Goal: Find specific page/section: Find specific page/section

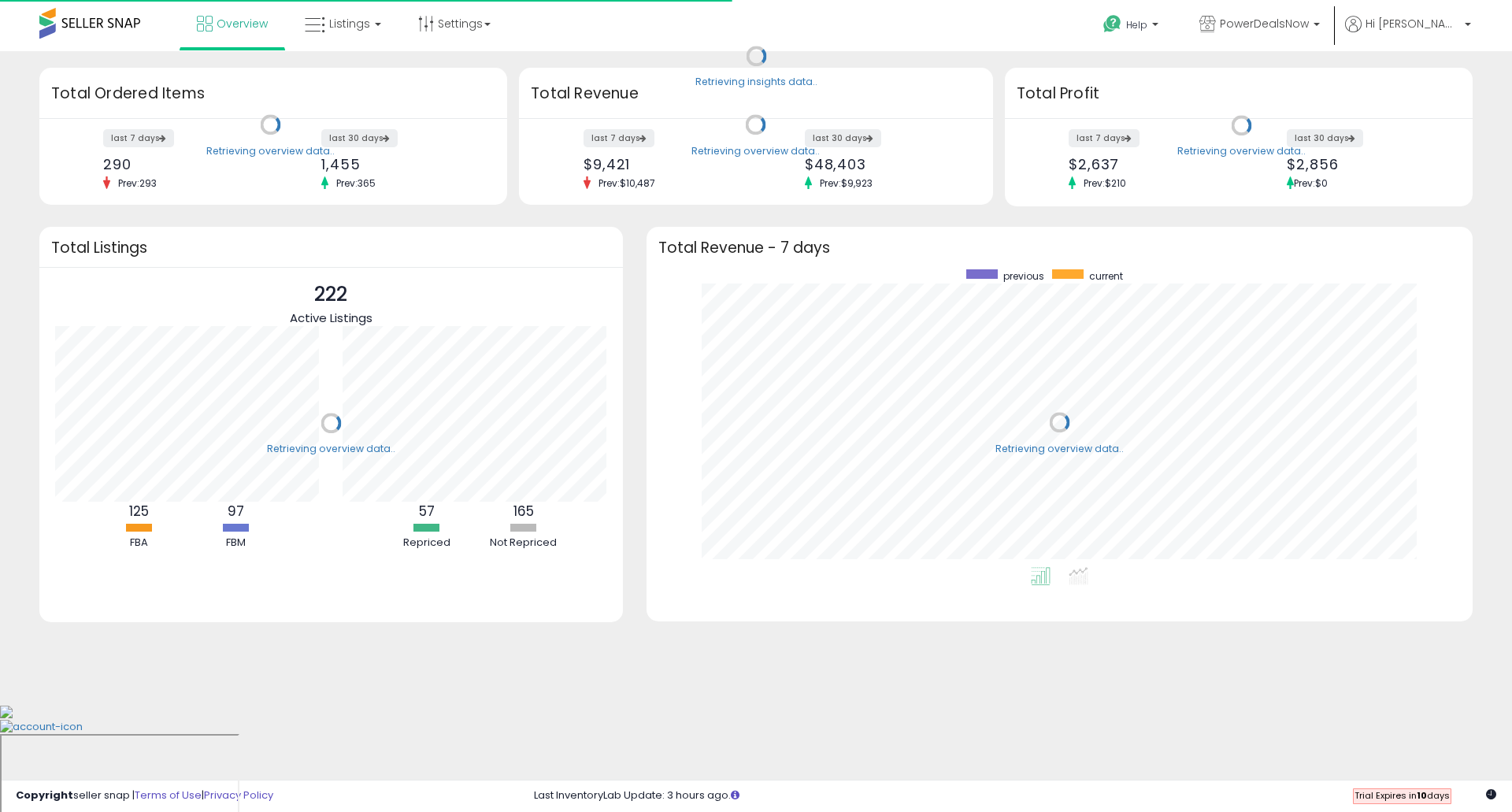
scroll to position [298, 795]
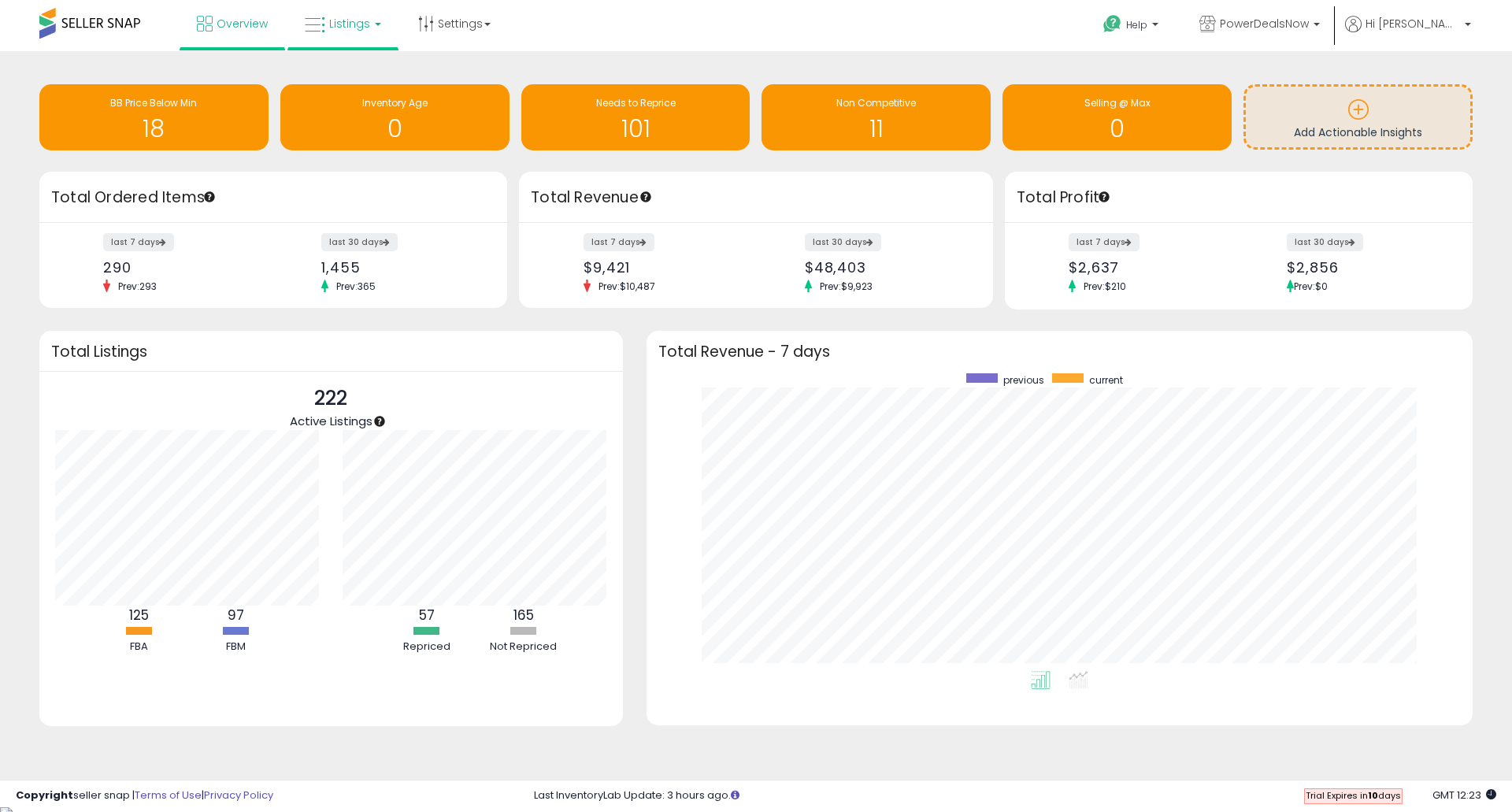
click at [357, 35] on link "Listings" at bounding box center [343, 24] width 100 height 48
click at [350, 126] on icon at bounding box center [357, 138] width 82 height 24
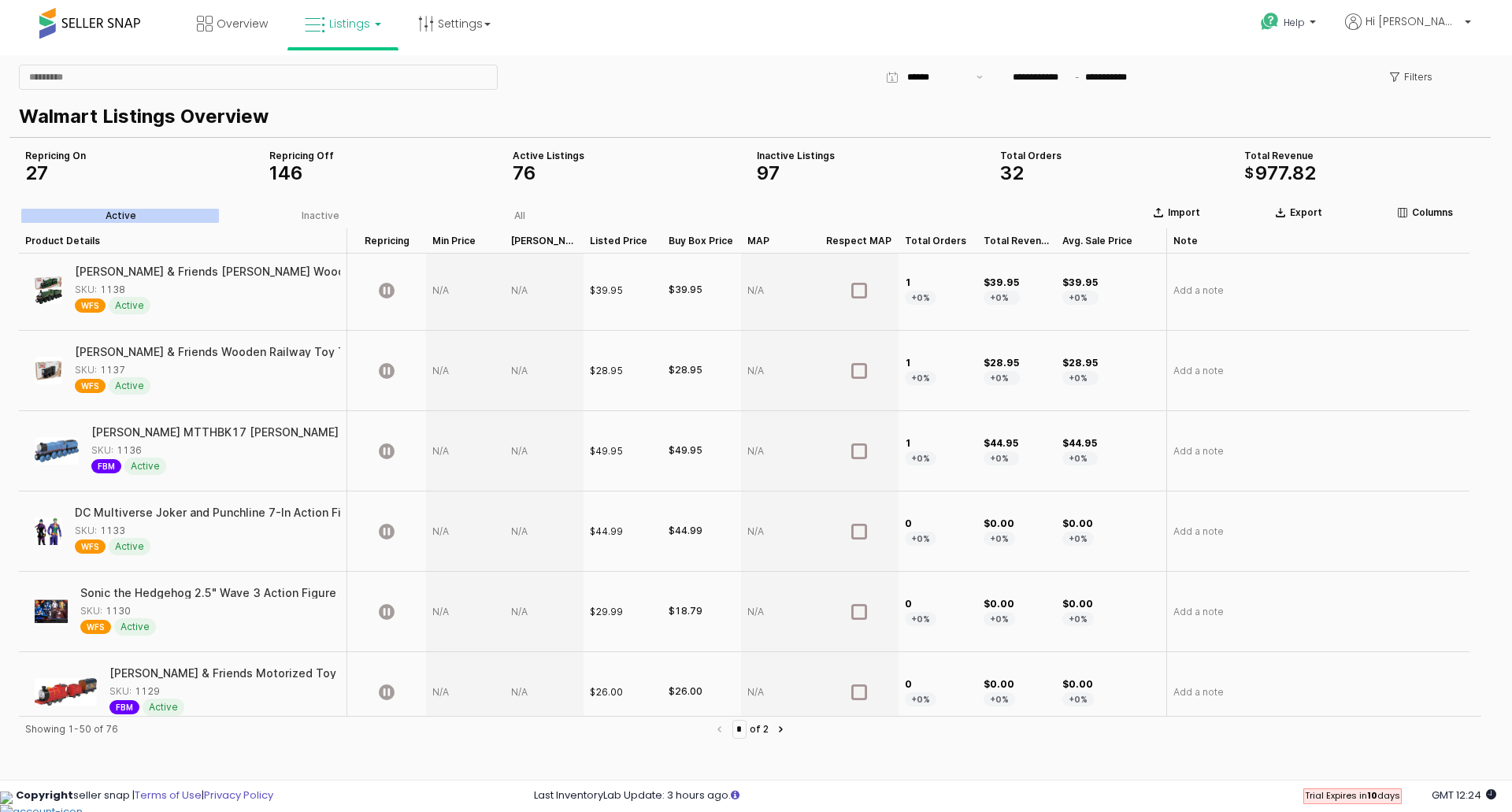
scroll to position [3552, 0]
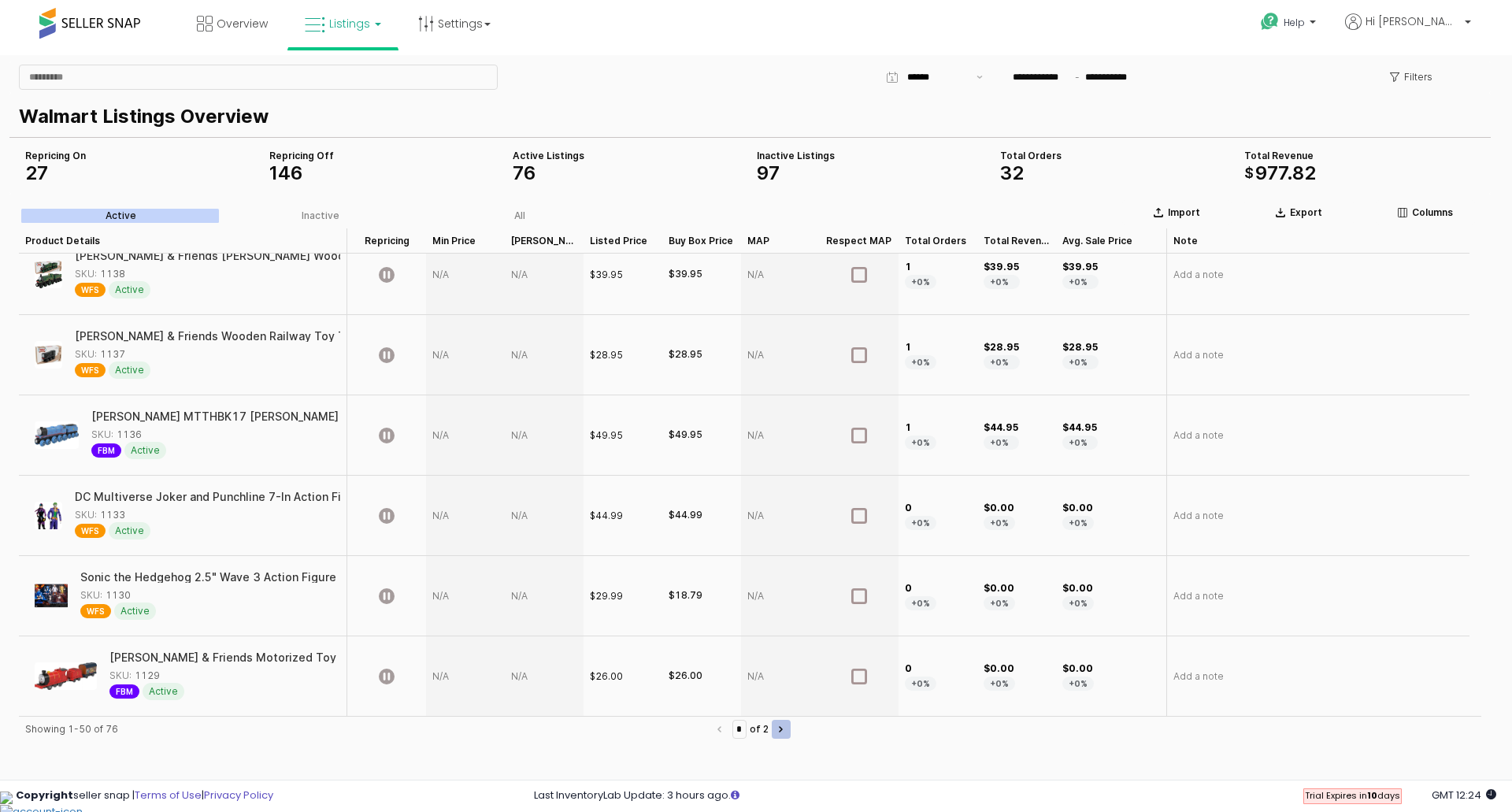
type input "*"
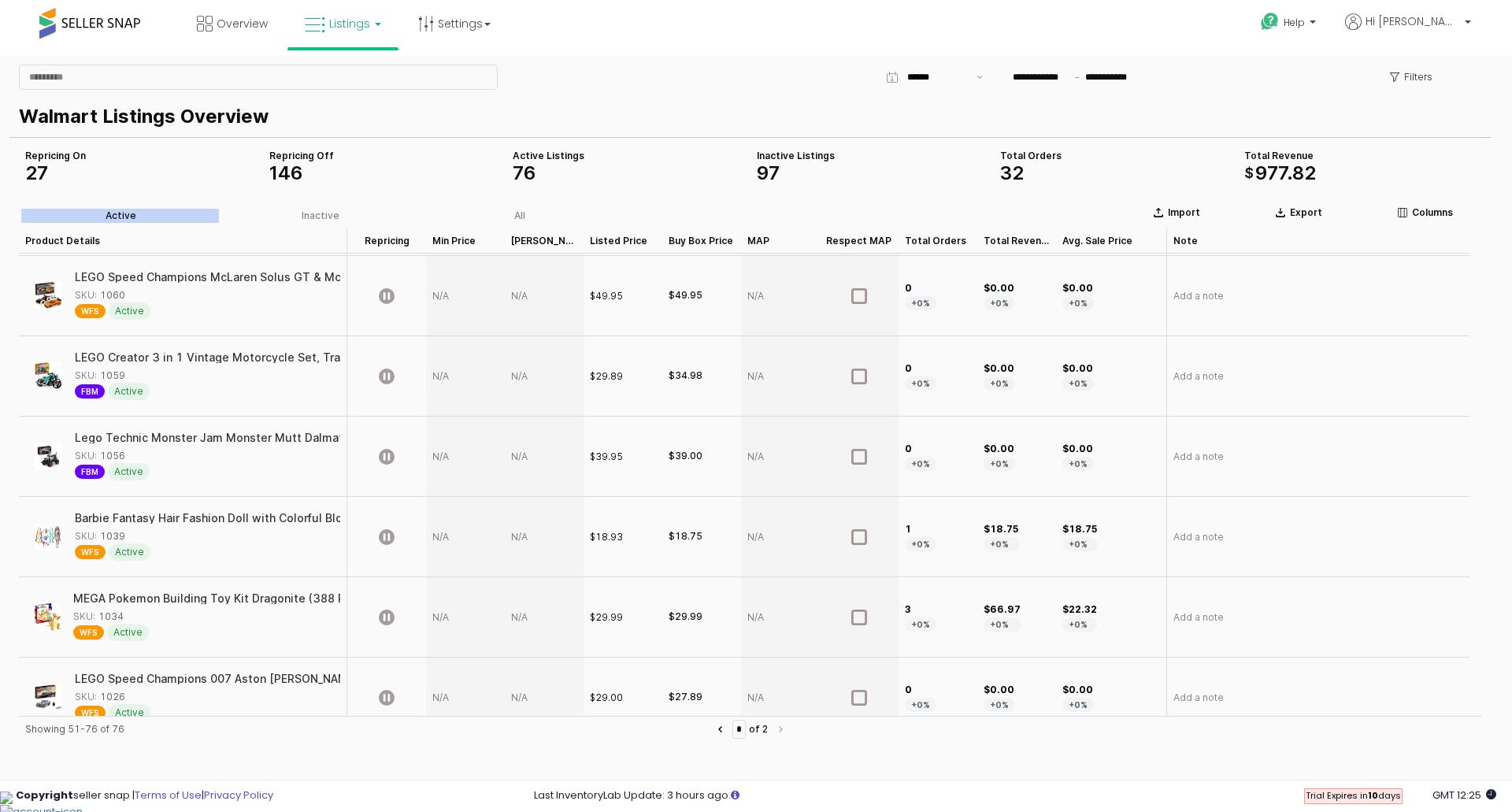
scroll to position [1626, 0]
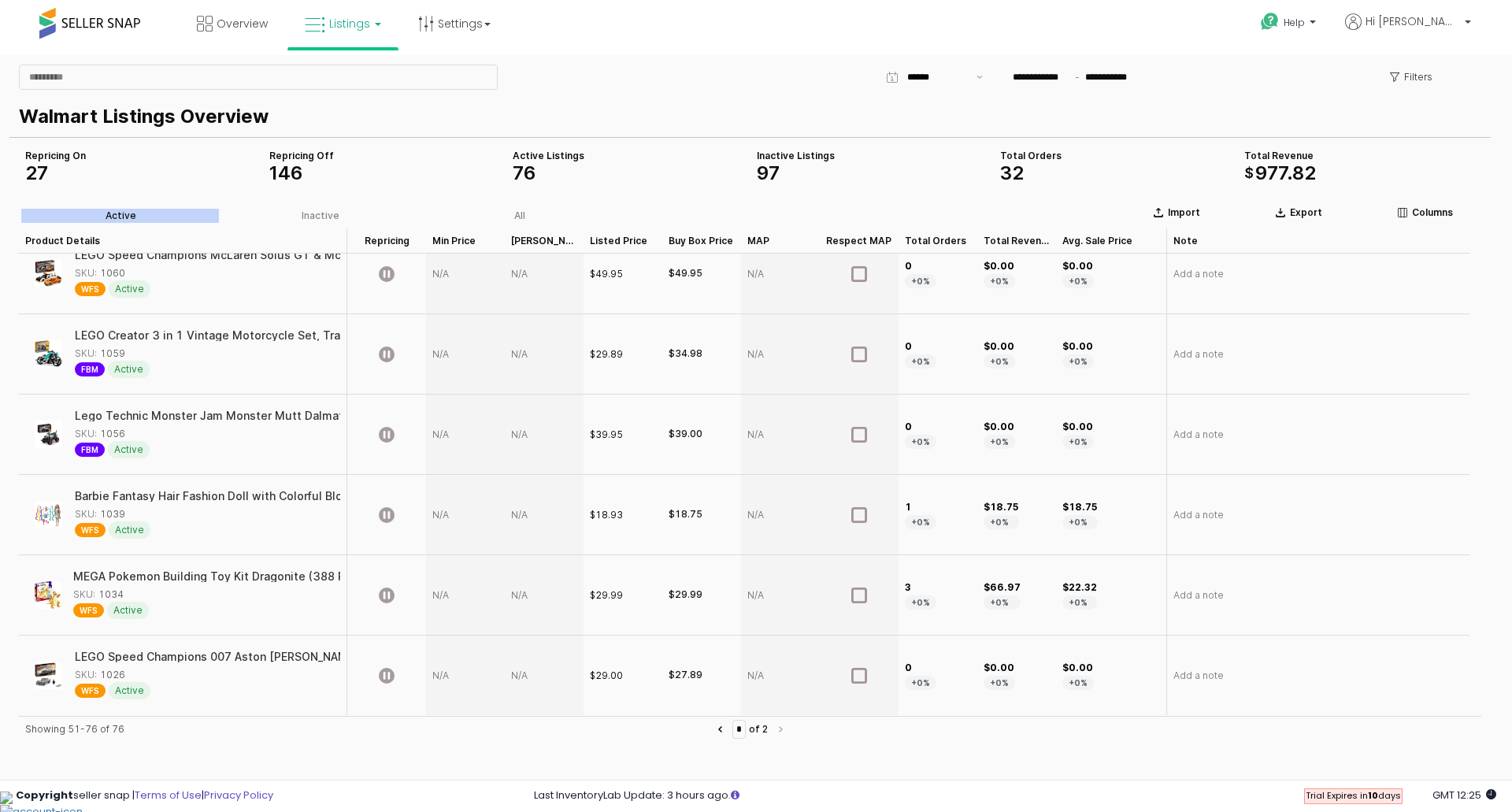
click at [334, 91] on div "App Frame" at bounding box center [258, 78] width 491 height 32
click at [335, 82] on input "App Frame" at bounding box center [258, 77] width 477 height 24
type input "*****"
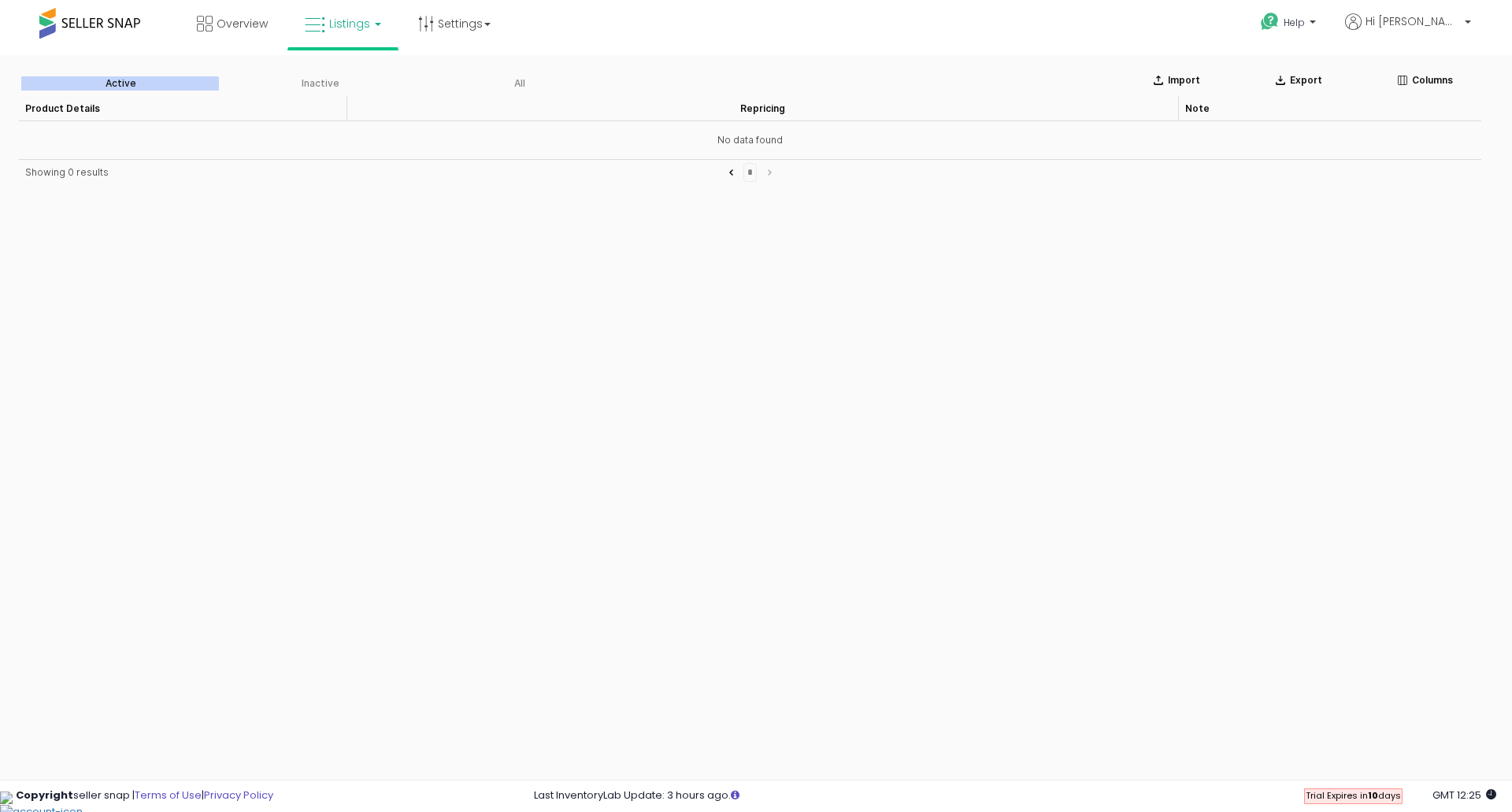
scroll to position [0, 0]
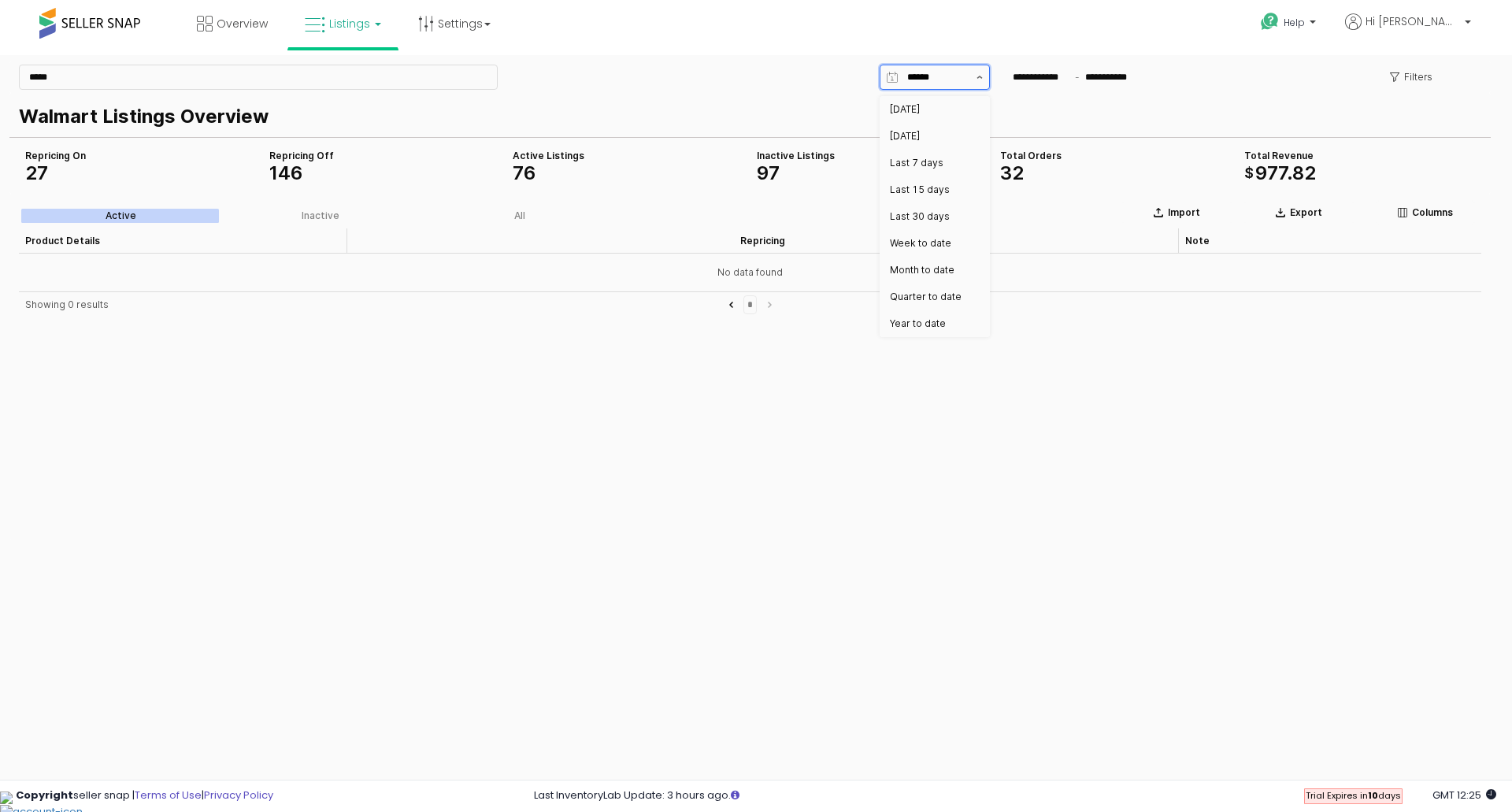
click at [976, 76] on icon "Show suggestions" at bounding box center [979, 77] width 6 height 3
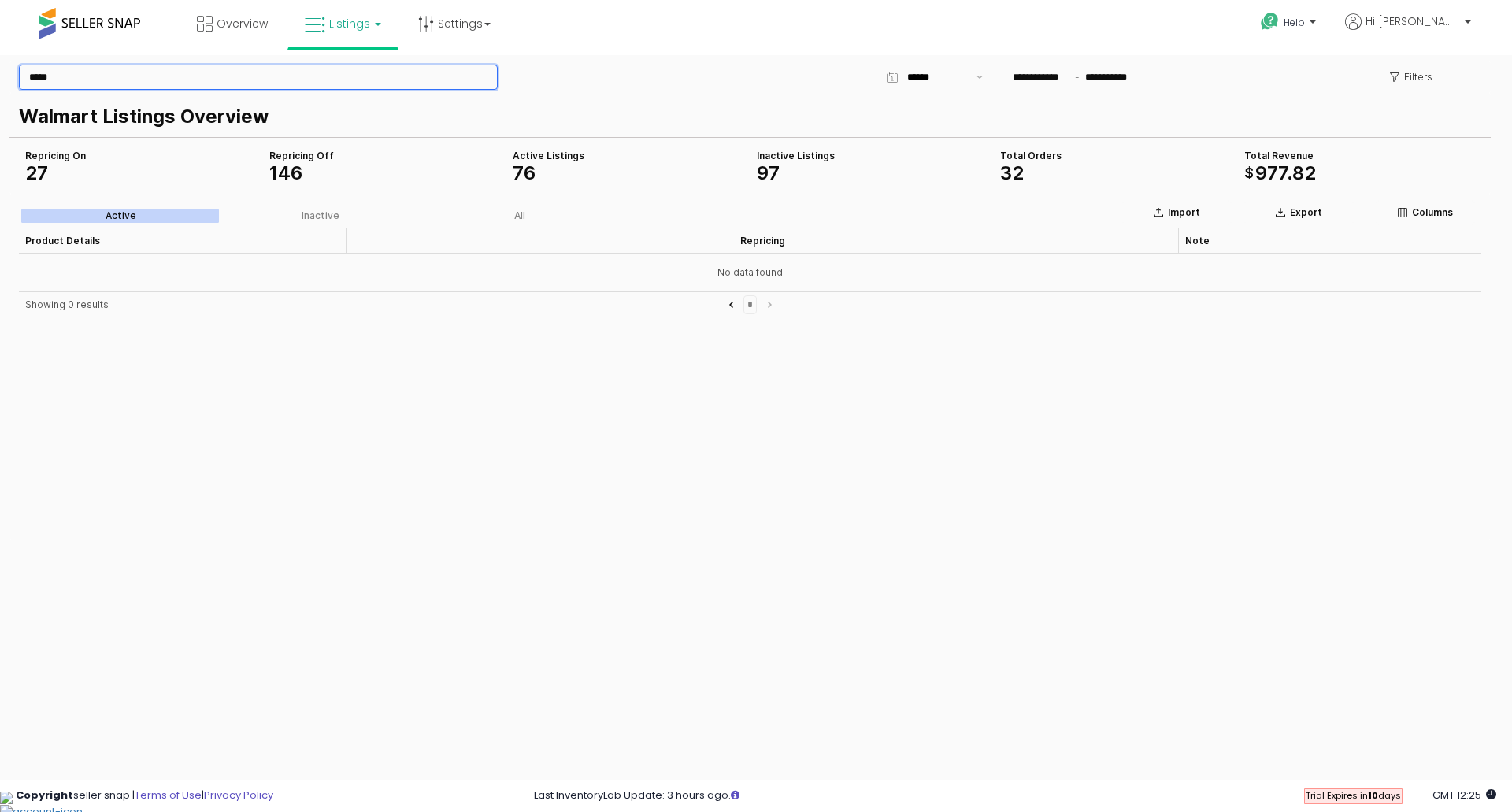
drag, startPoint x: 143, startPoint y: 84, endPoint x: 17, endPoint y: 84, distance: 126.0
click at [17, 84] on div "*****" at bounding box center [258, 78] width 491 height 32
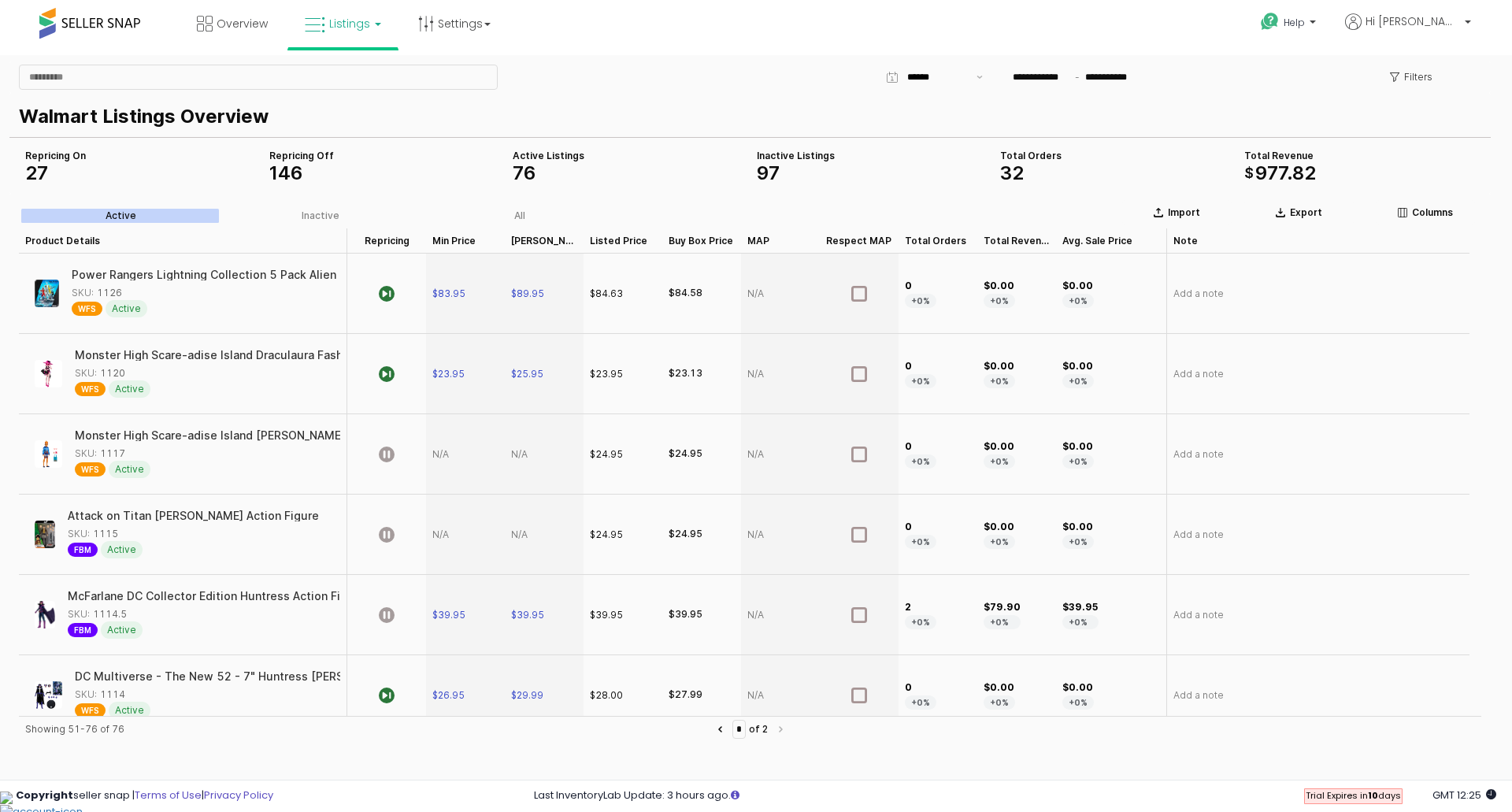
click at [517, 208] on div "Active Inactive All" at bounding box center [320, 215] width 603 height 19
click at [532, 213] on label "All" at bounding box center [520, 215] width 199 height 14
type input "*"
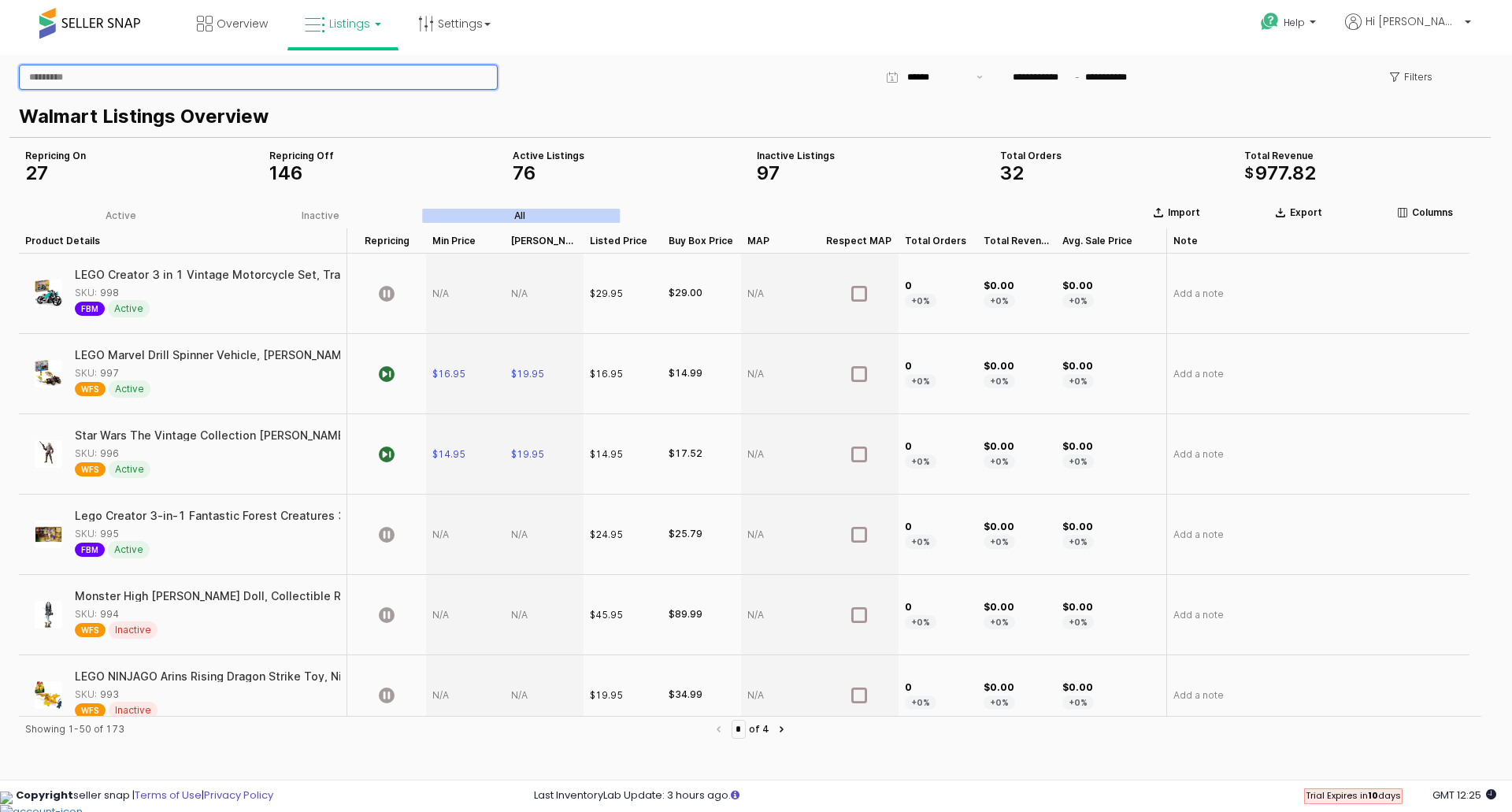
click at [189, 83] on input "App Frame" at bounding box center [258, 77] width 477 height 24
type input "*****"
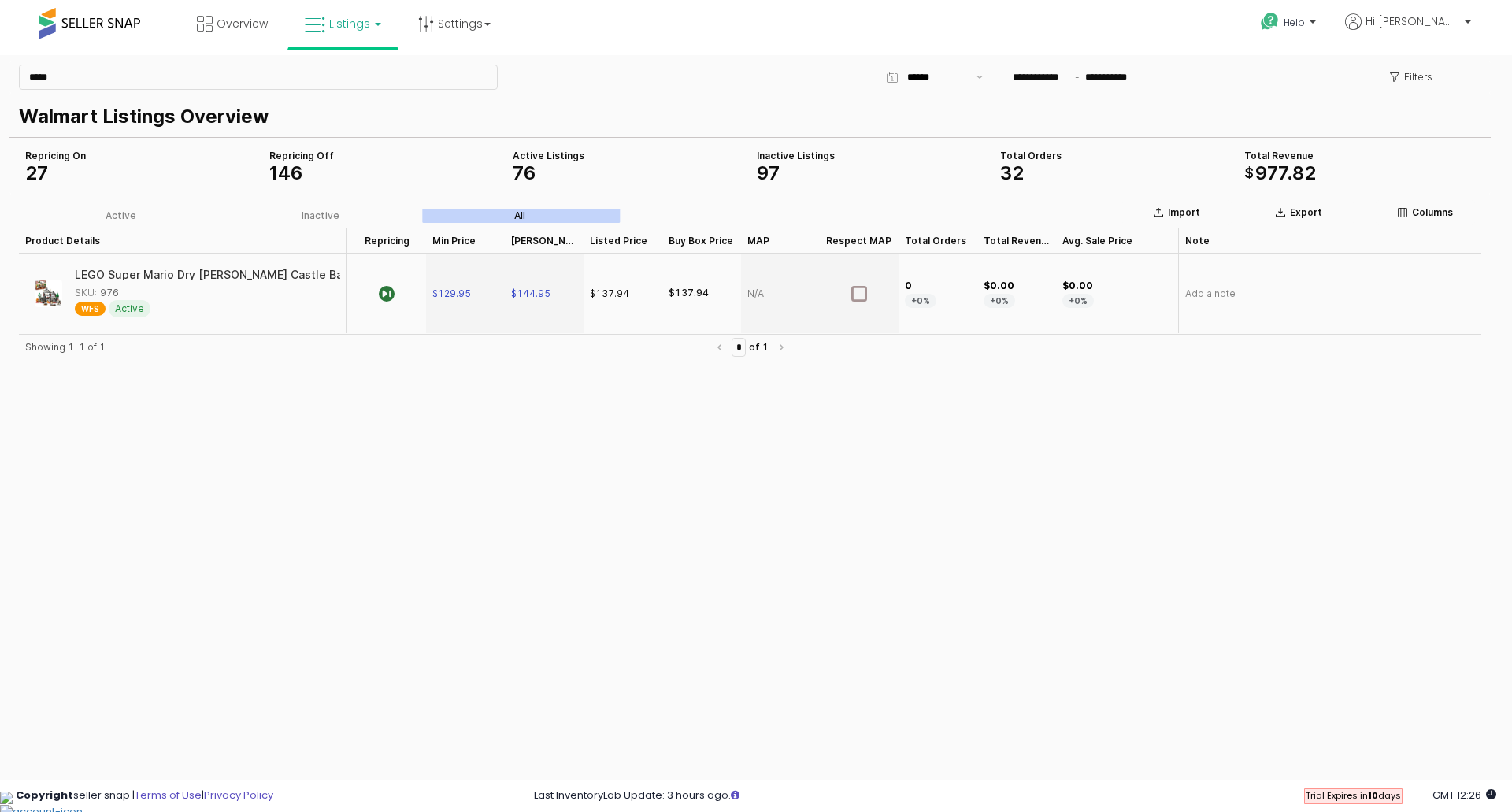
click at [614, 299] on div "$137.94" at bounding box center [609, 294] width 40 height 14
click at [382, 299] on icon "App Frame" at bounding box center [387, 294] width 16 height 16
